Goal: Task Accomplishment & Management: Manage account settings

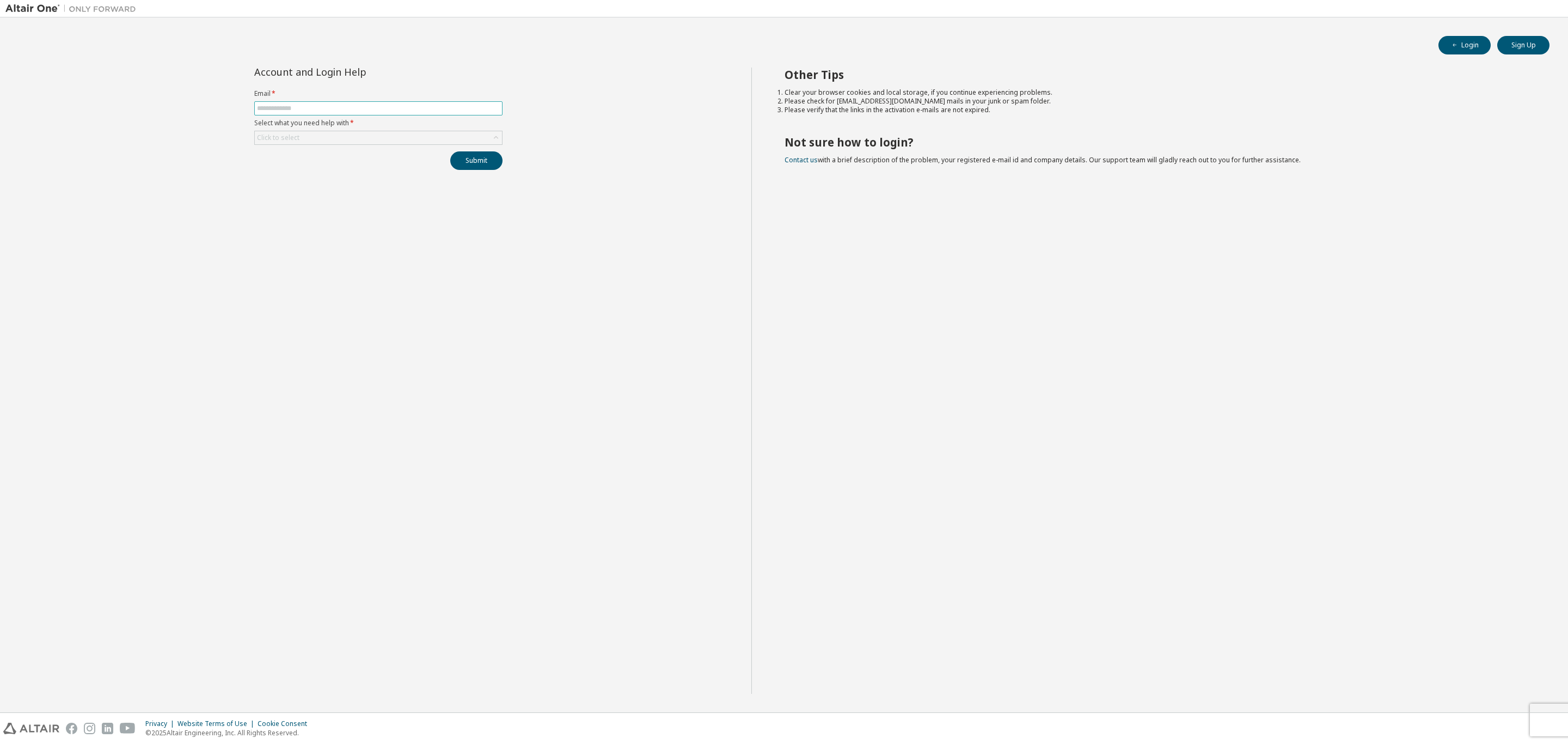
click at [322, 105] on input "text" at bounding box center [378, 109] width 243 height 9
type input "**********"
click at [317, 142] on div "Click to select" at bounding box center [377, 137] width 247 height 13
click at [313, 169] on li "I forgot my password" at bounding box center [377, 170] width 245 height 14
click at [454, 157] on button "Submit" at bounding box center [476, 160] width 52 height 19
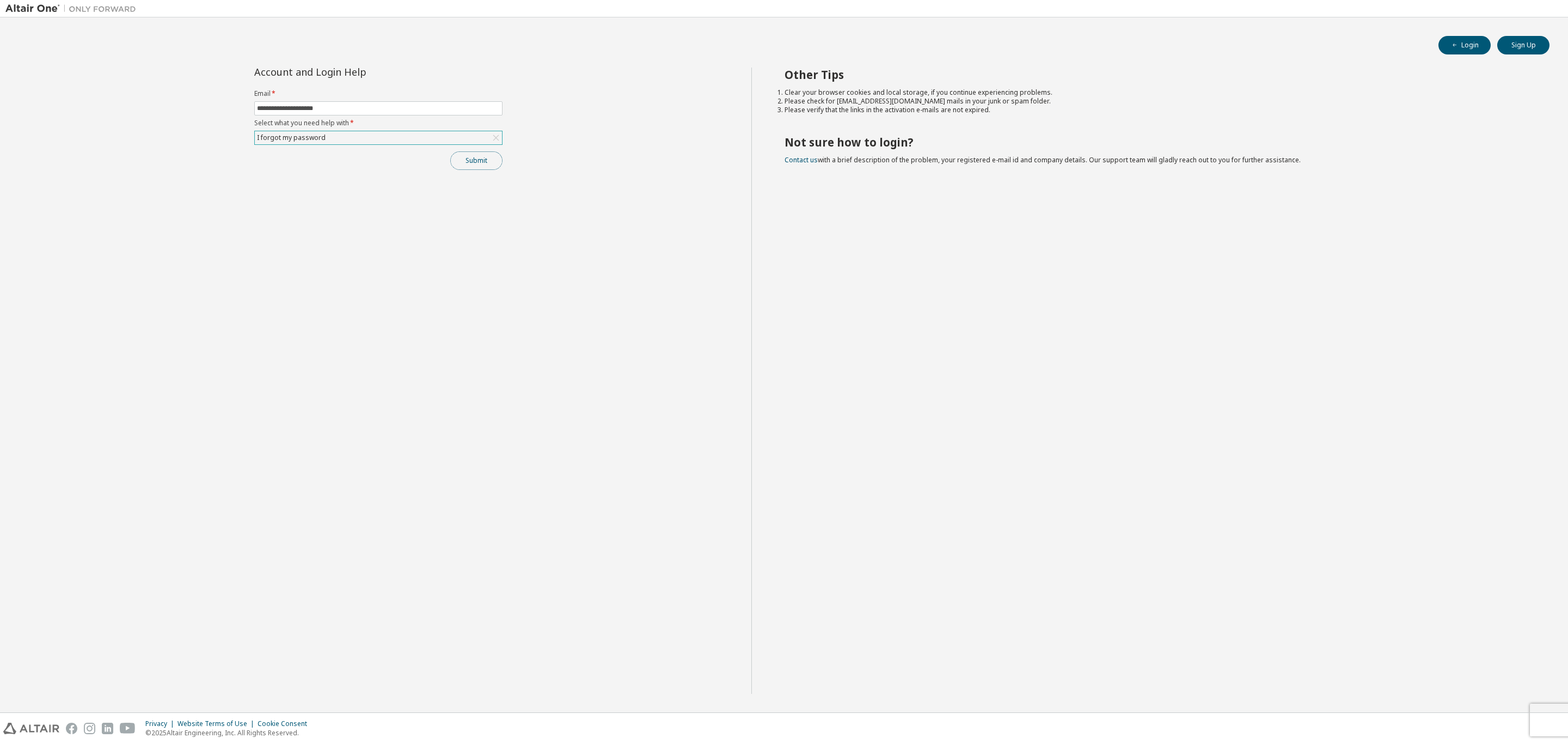
click at [482, 161] on button "Submit" at bounding box center [476, 160] width 52 height 19
click at [1453, 40] on button "Login" at bounding box center [1464, 45] width 52 height 19
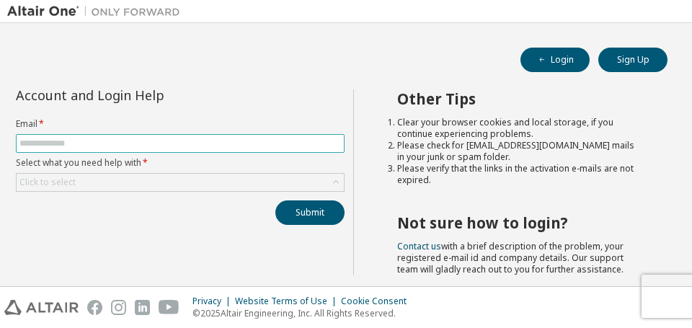
click at [173, 146] on input "text" at bounding box center [180, 144] width 322 height 12
type input "**********"
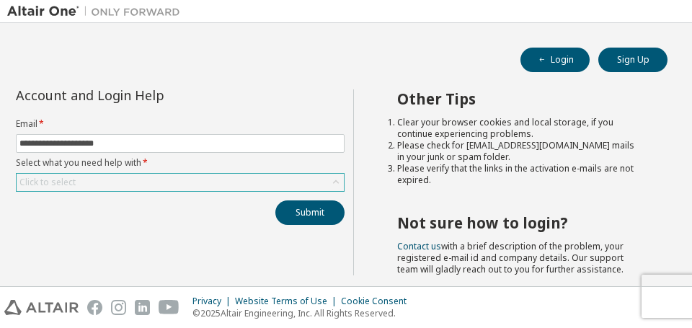
click at [106, 184] on div "Click to select" at bounding box center [180, 182] width 327 height 17
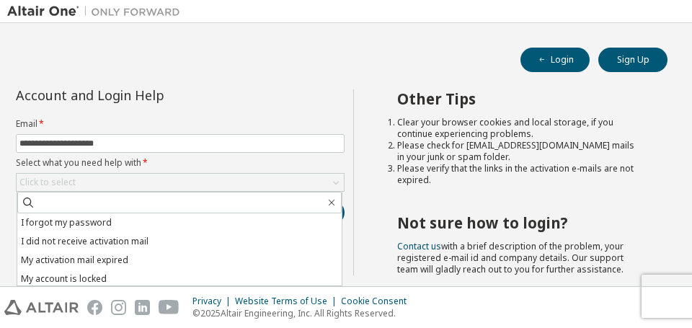
click at [92, 218] on li "I forgot my password" at bounding box center [179, 222] width 324 height 19
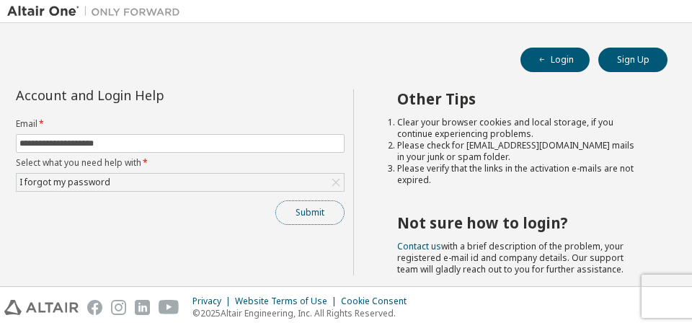
click at [293, 214] on button "Submit" at bounding box center [309, 212] width 69 height 25
